Goal: Check status: Check status

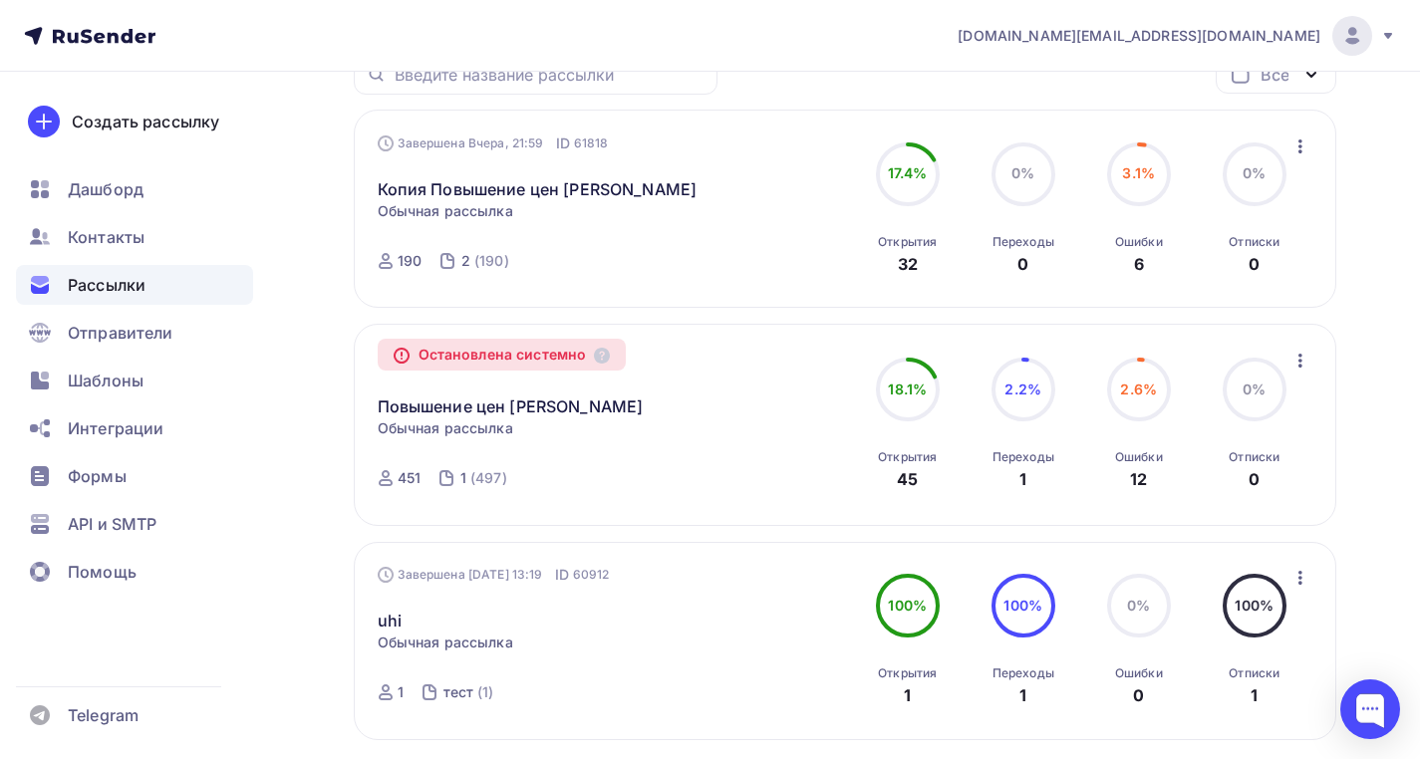
scroll to position [263, 0]
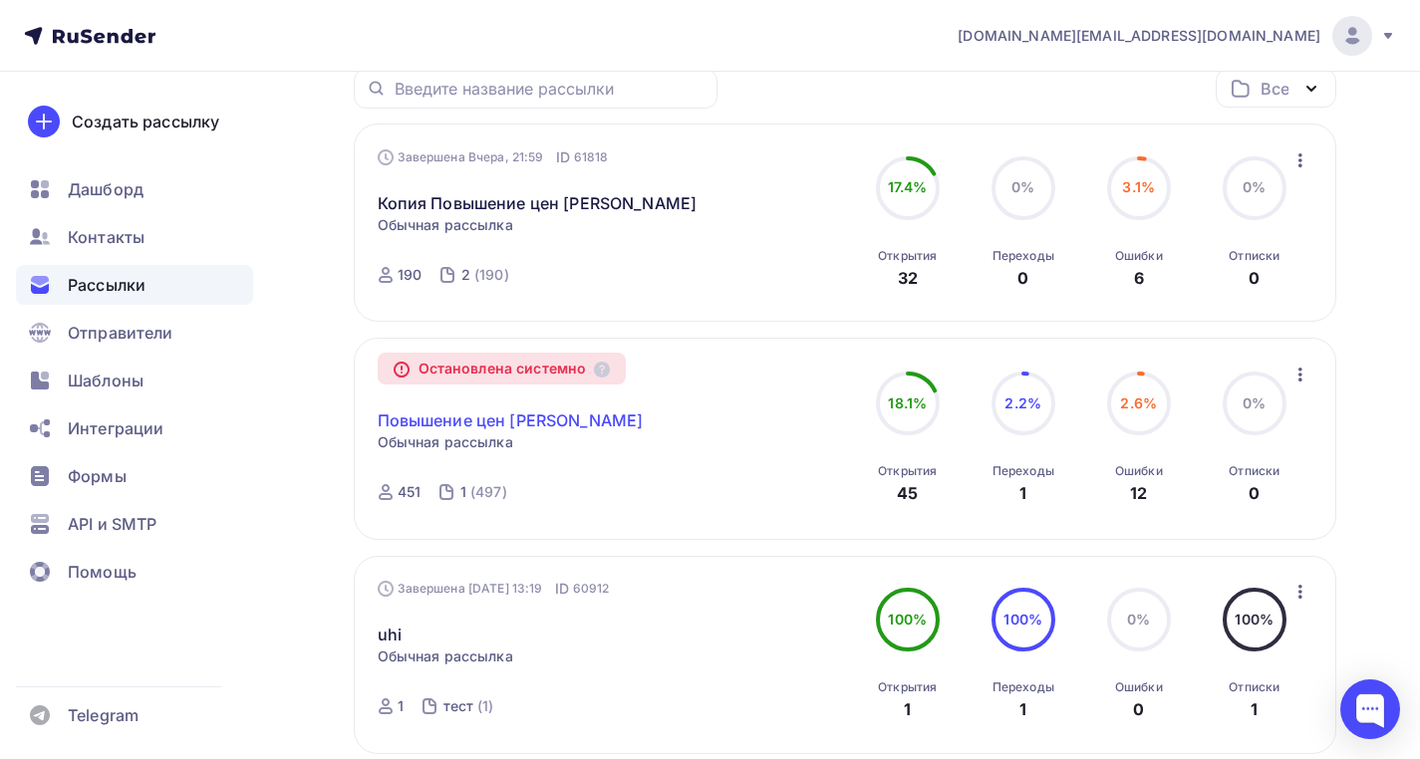
click at [527, 425] on link "Повышение цен [PERSON_NAME]" at bounding box center [511, 421] width 266 height 24
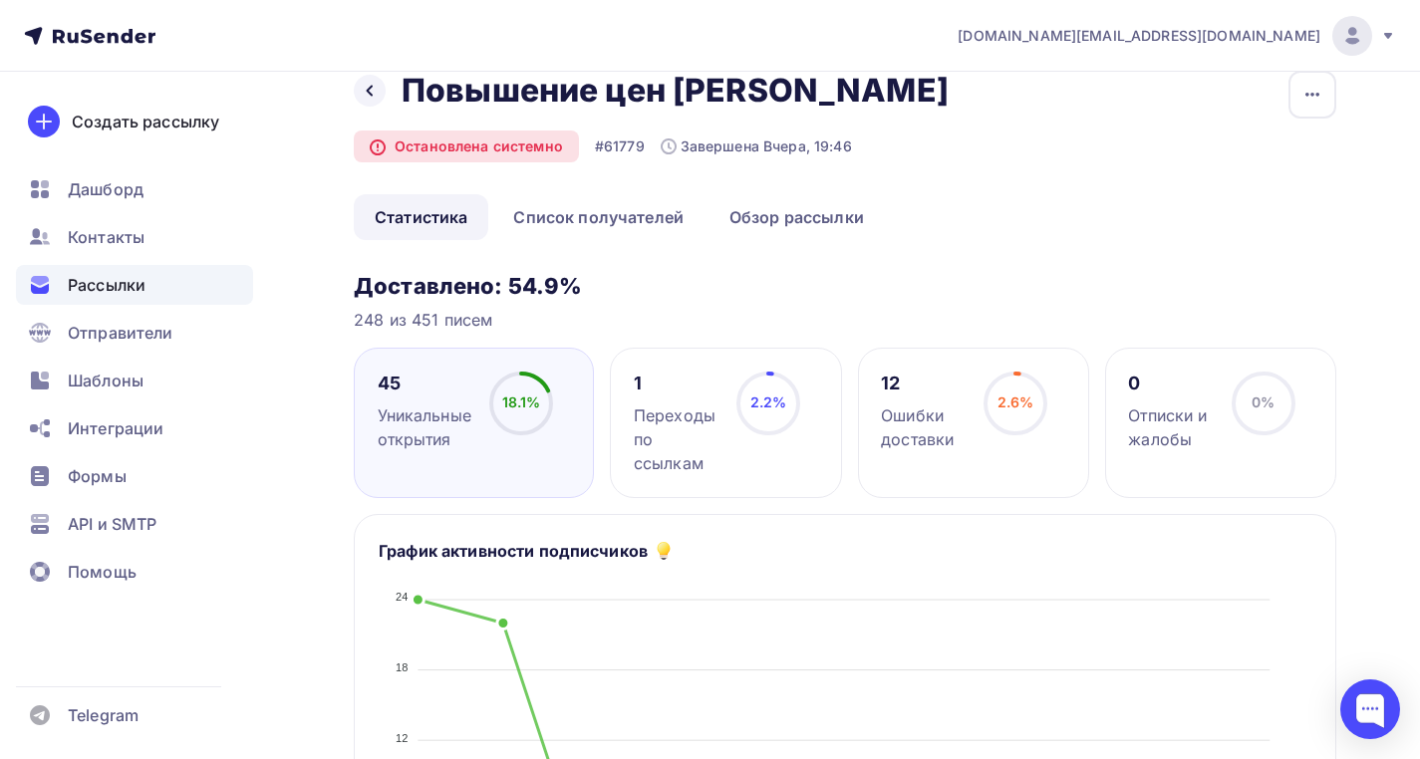
scroll to position [37, 0]
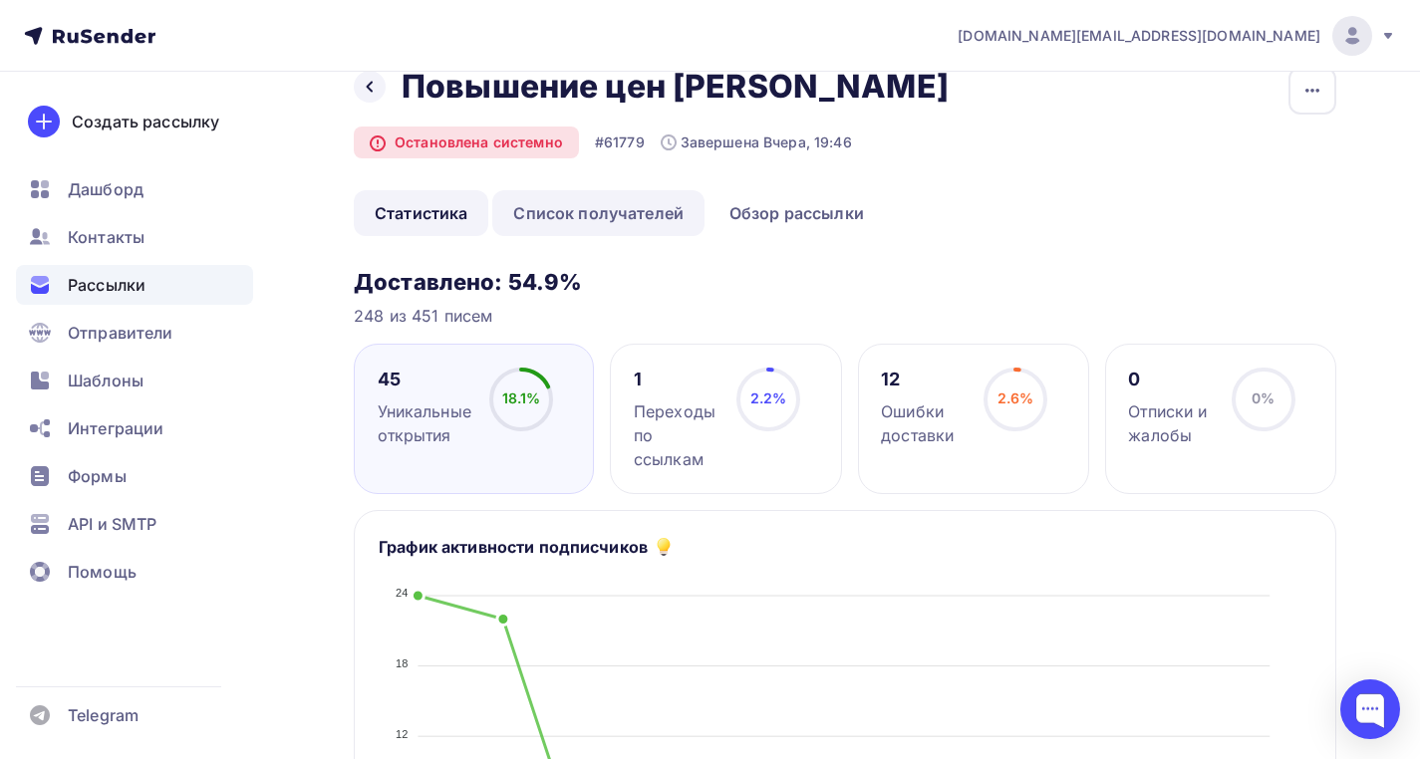
click at [655, 208] on link "Список получателей" at bounding box center [598, 213] width 212 height 46
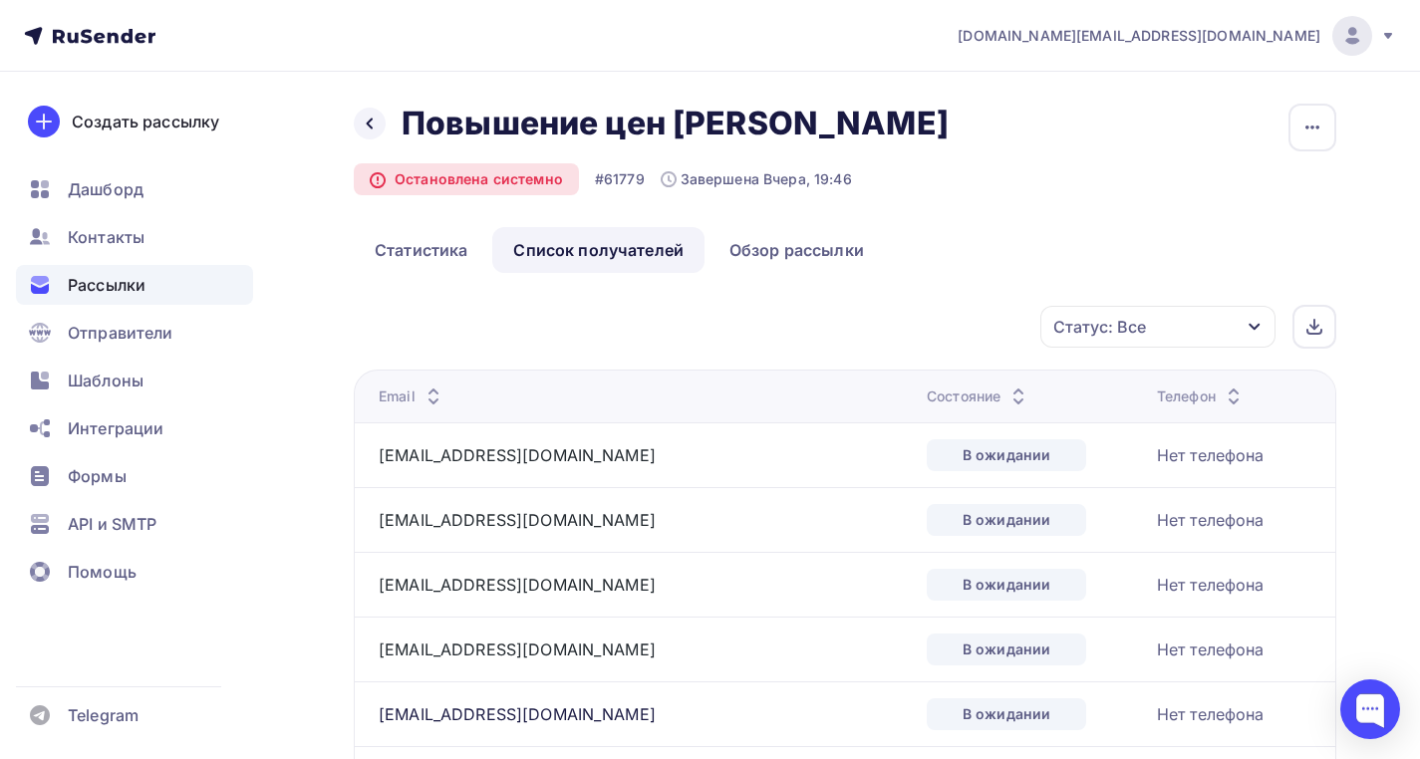
click at [927, 405] on div "Состояние" at bounding box center [979, 397] width 104 height 20
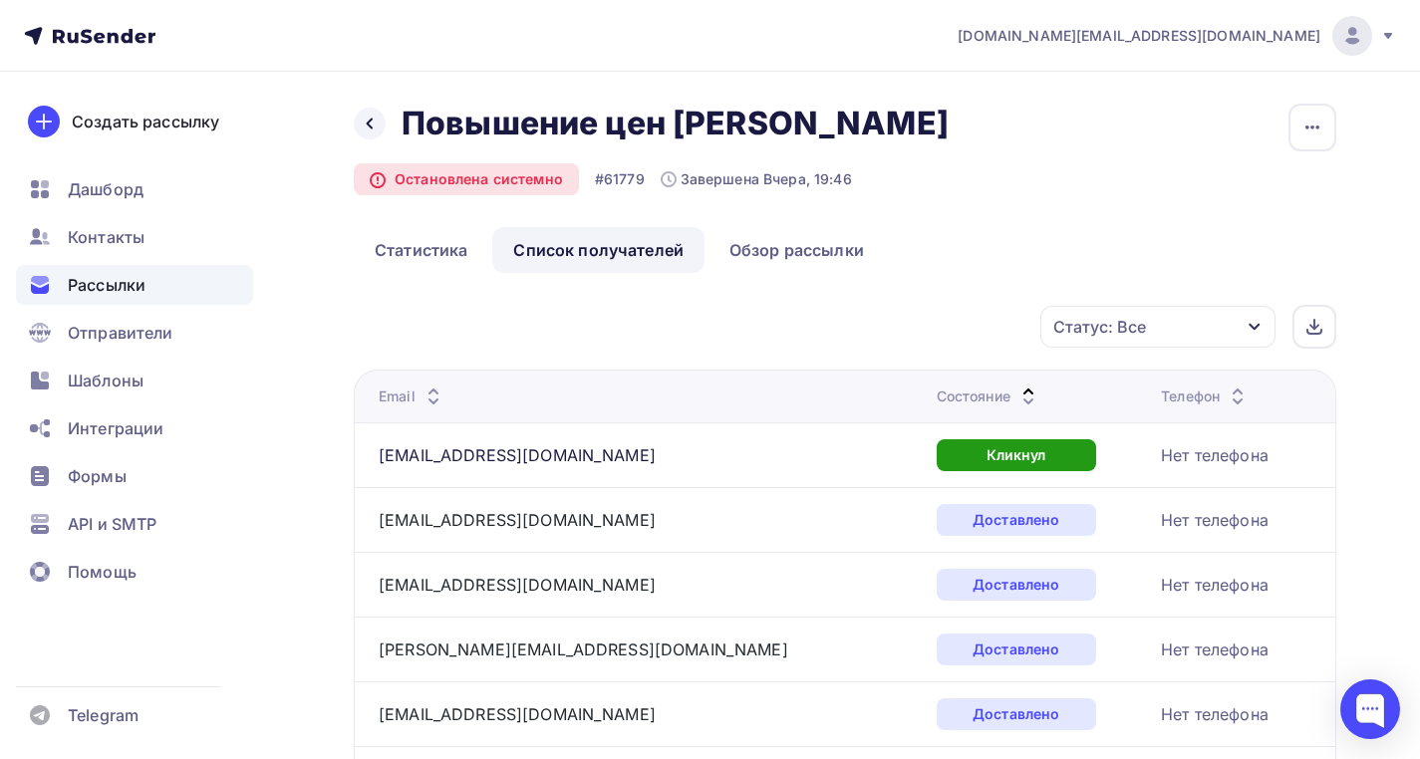
click at [937, 403] on div "Состояние" at bounding box center [989, 397] width 104 height 20
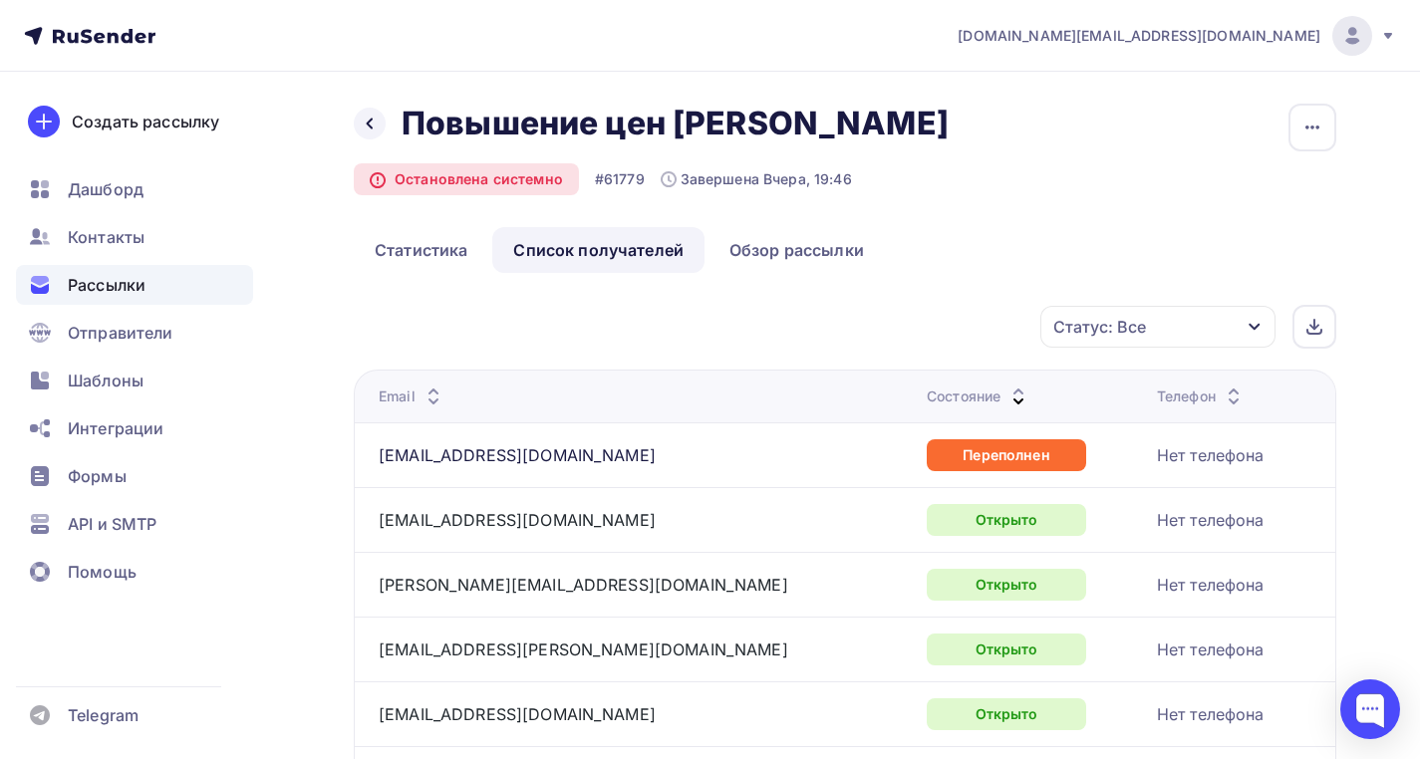
scroll to position [351, 0]
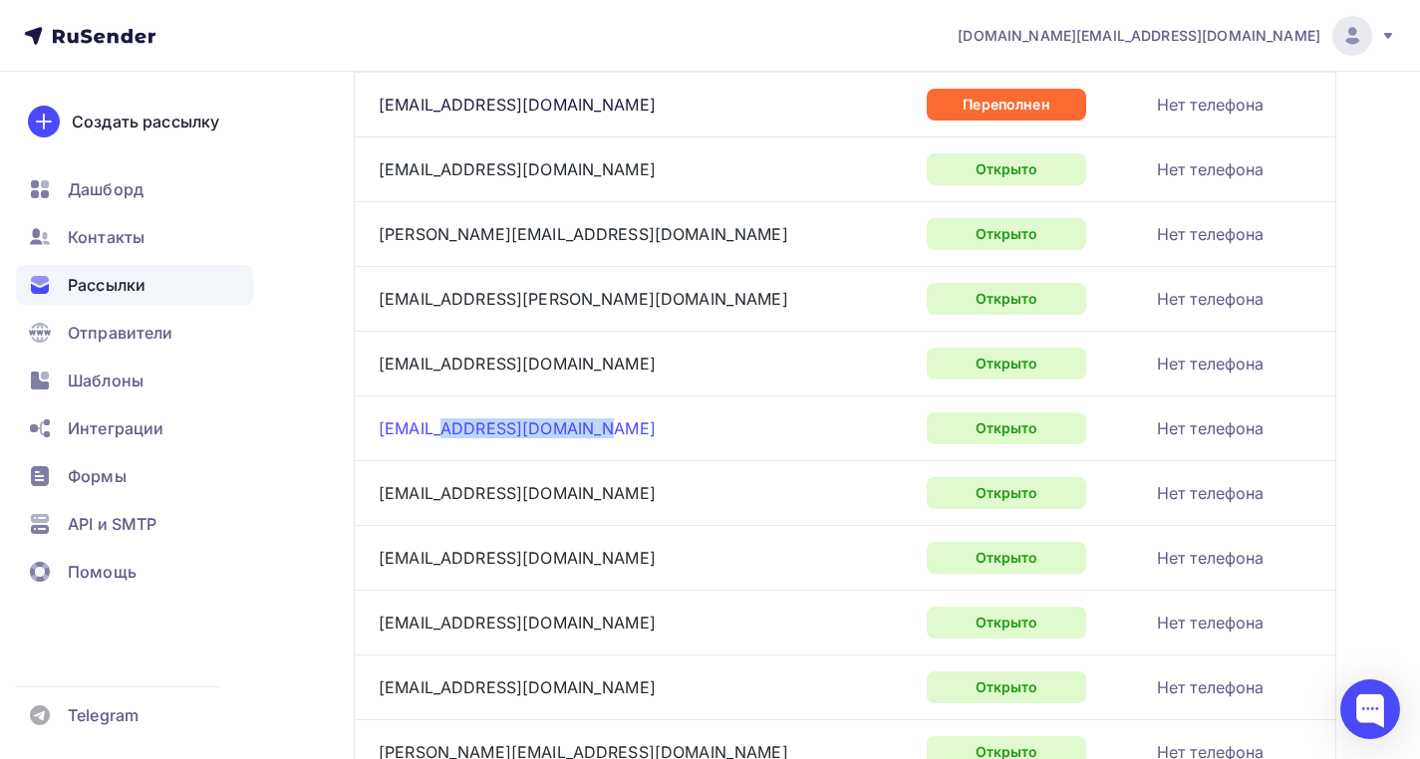
drag, startPoint x: 548, startPoint y: 433, endPoint x: 441, endPoint y: 428, distance: 106.7
click at [441, 428] on div "[EMAIL_ADDRESS][DOMAIN_NAME]" at bounding box center [628, 429] width 498 height 32
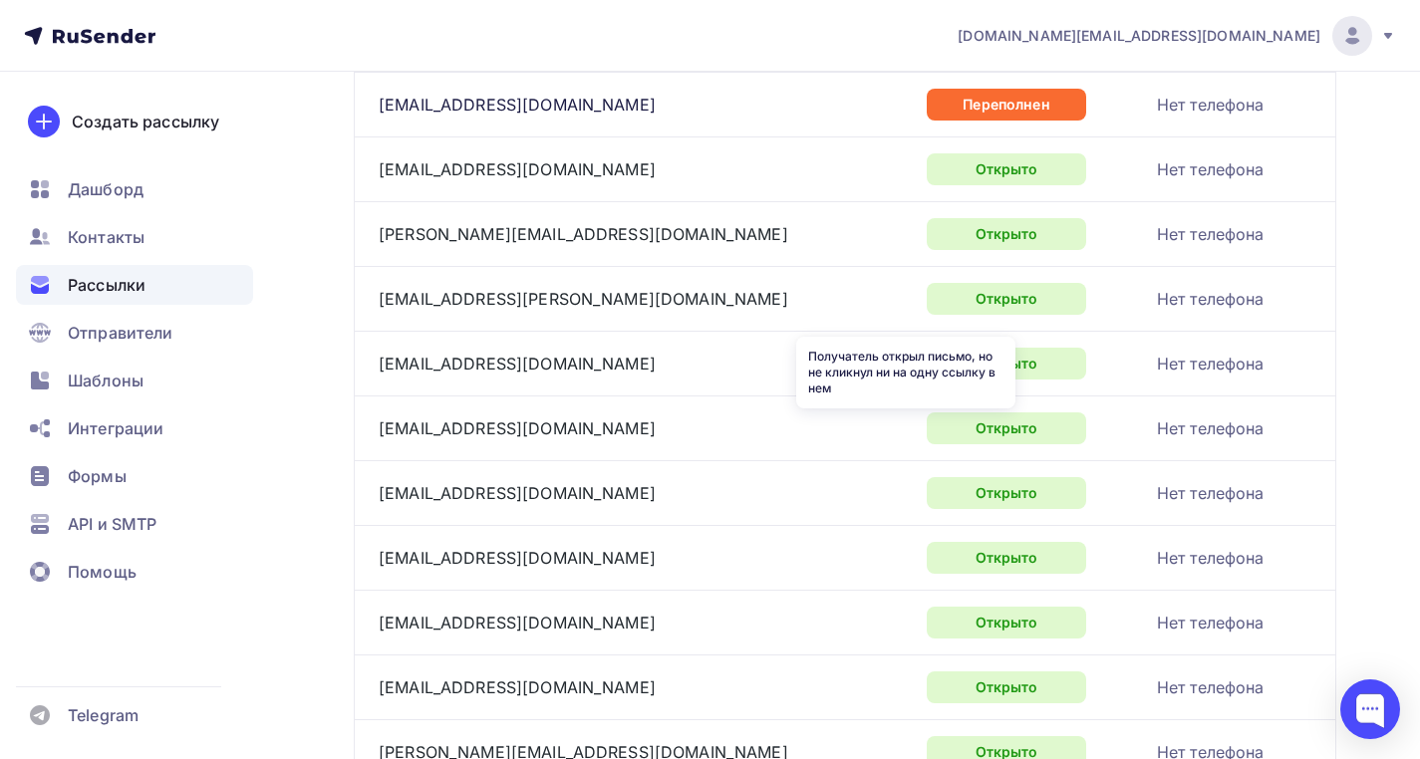
click at [957, 434] on div "Открыто" at bounding box center [1006, 429] width 159 height 32
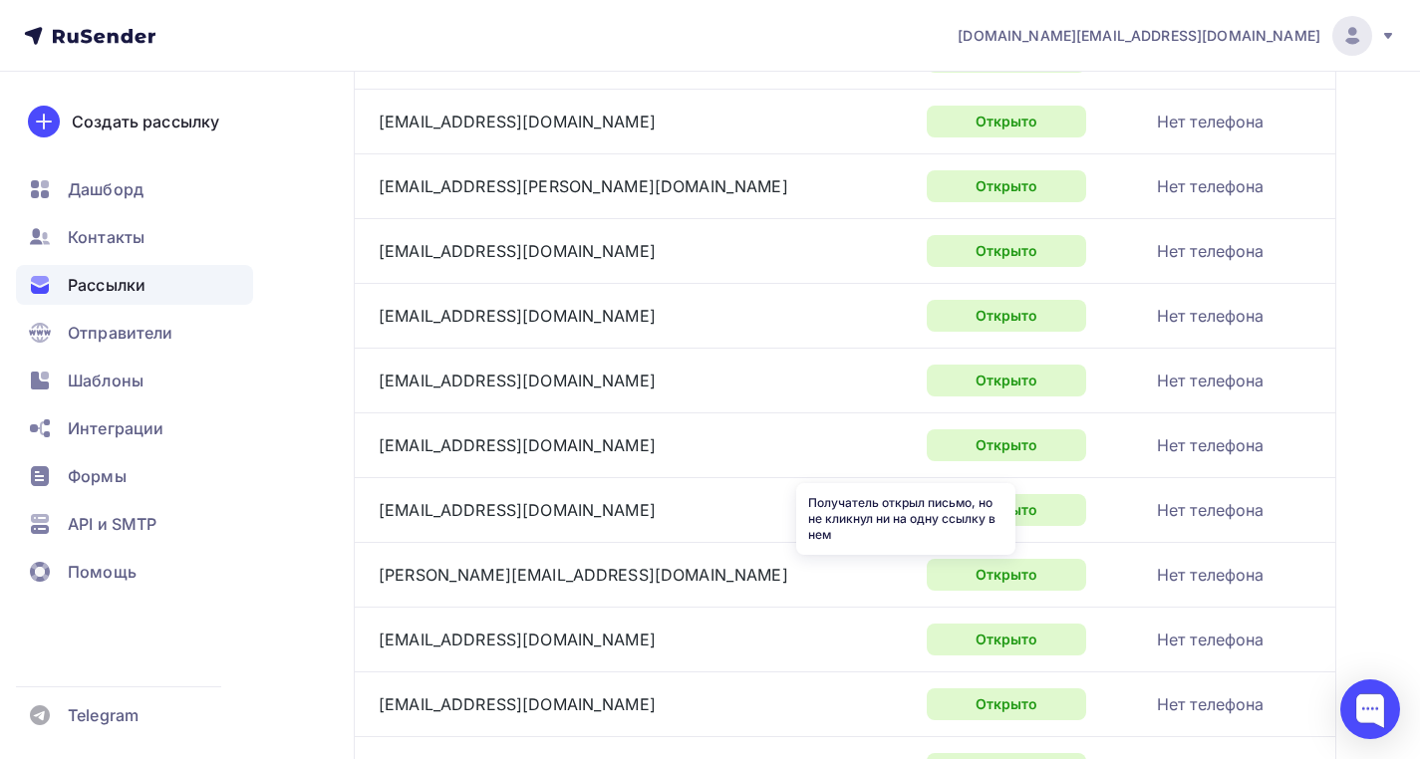
scroll to position [20, 0]
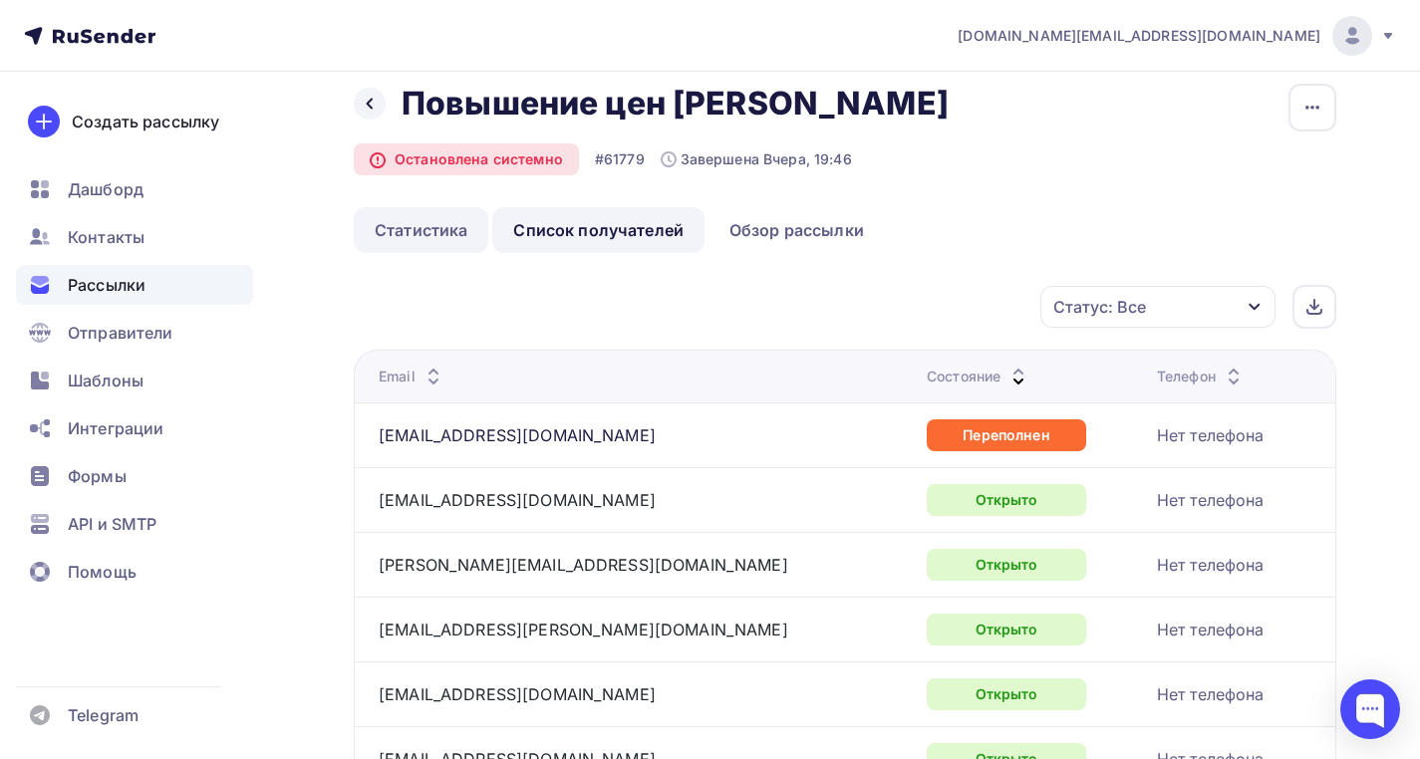
click at [427, 241] on link "Статистика" at bounding box center [421, 230] width 135 height 46
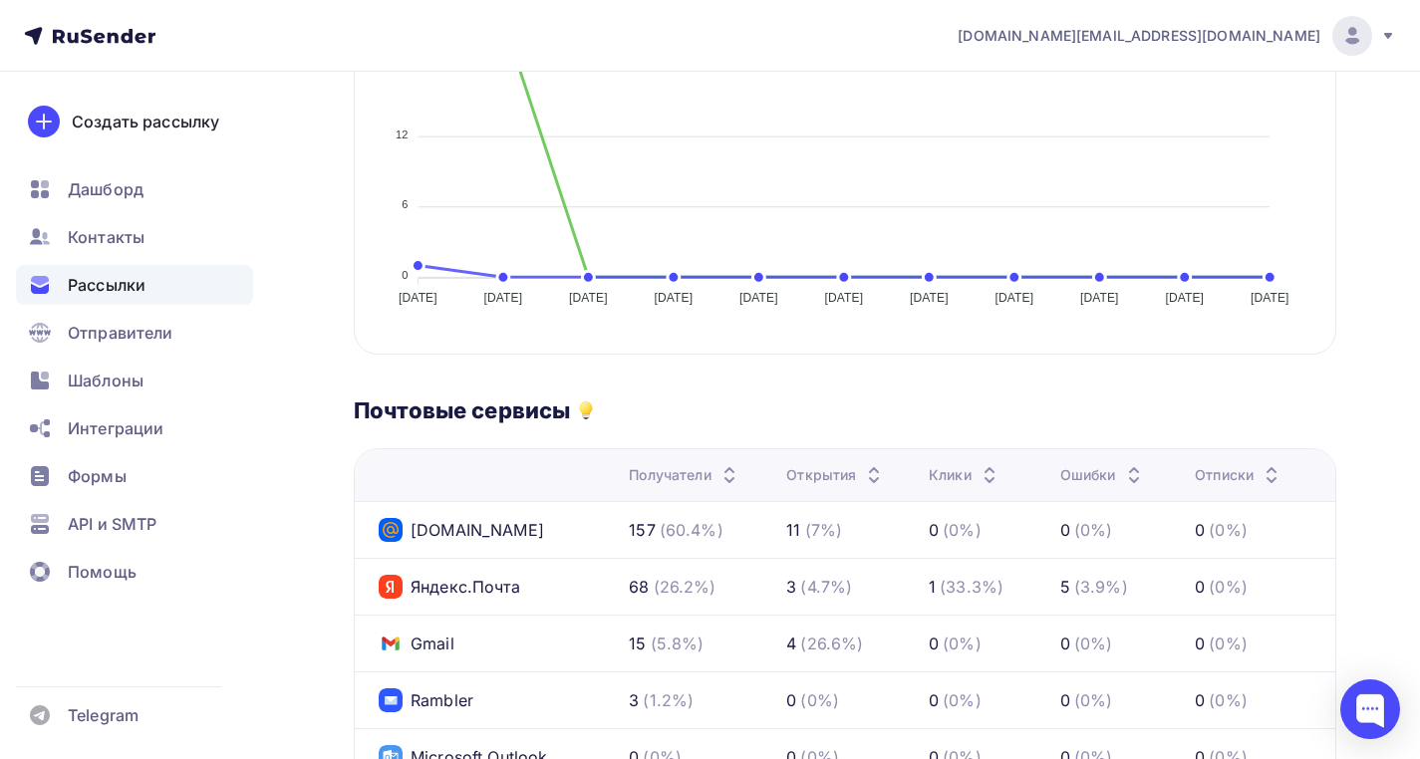
scroll to position [238, 0]
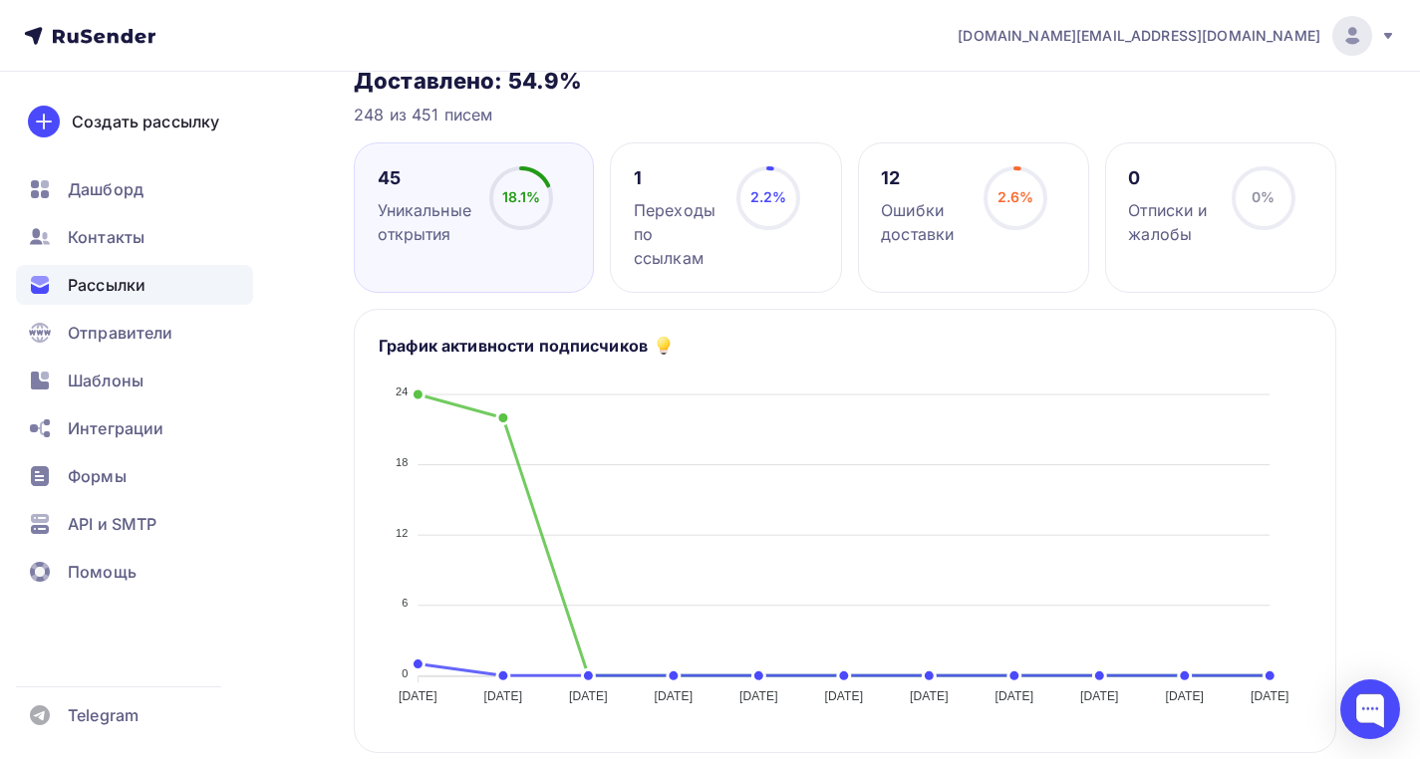
click at [207, 259] on ul "Дашборд Контакты Рассылки Отправители Шаблоны Интеграции Формы API и SMTP Помощь" at bounding box center [134, 385] width 237 height 433
click at [206, 241] on div "Контакты" at bounding box center [134, 237] width 237 height 40
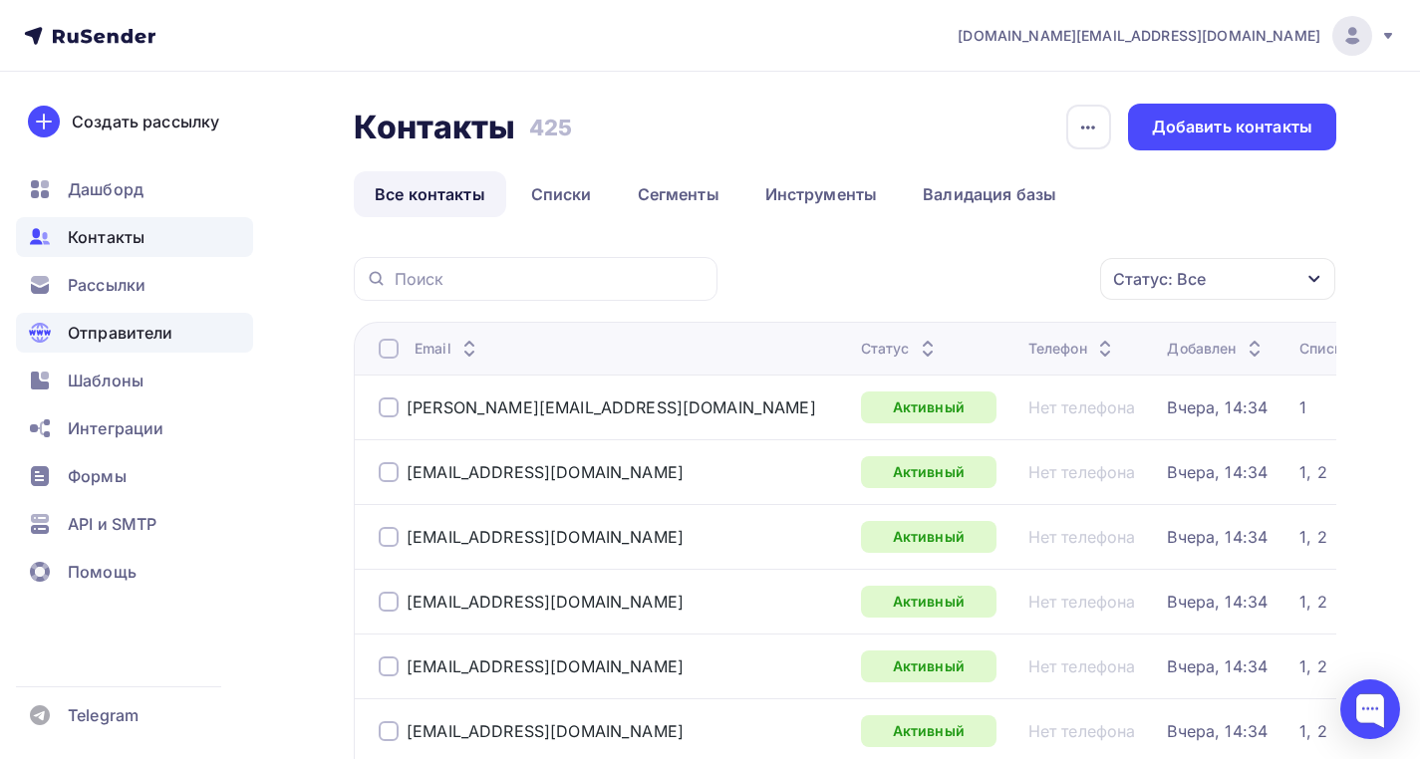
click at [132, 341] on span "Отправители" at bounding box center [121, 333] width 106 height 24
